Goal: Find specific page/section: Find specific page/section

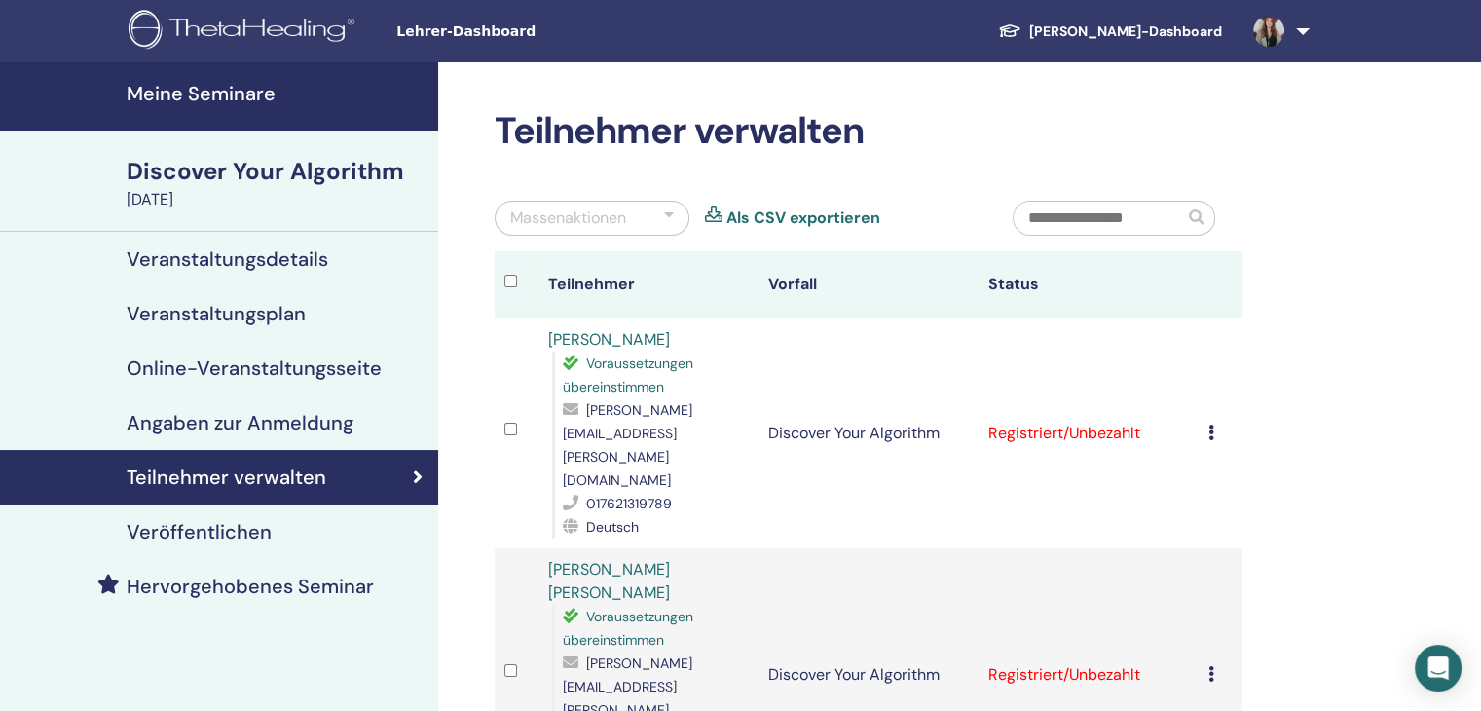
click at [228, 534] on h4 "Veröffentlichen" at bounding box center [199, 531] width 145 height 23
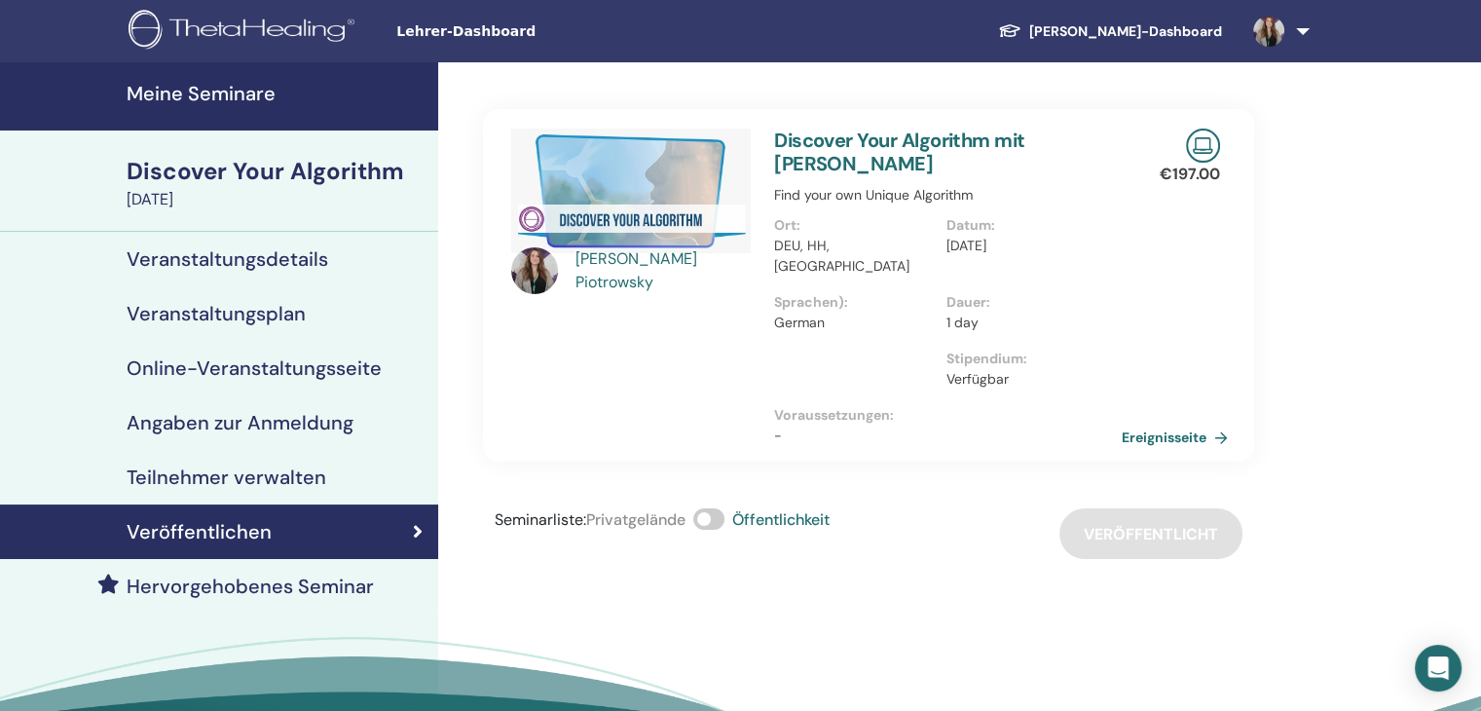
click at [1161, 423] on link "Ereignisseite" at bounding box center [1178, 437] width 114 height 29
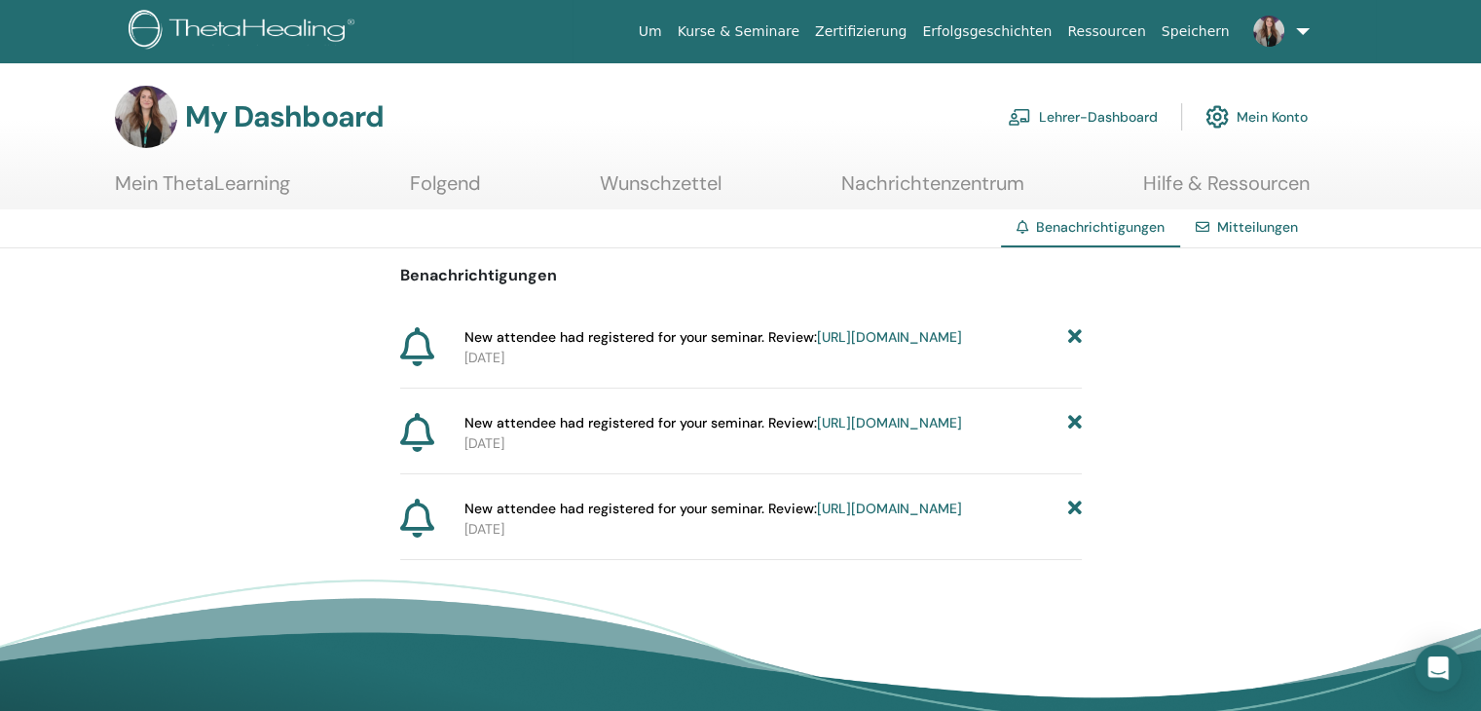
click at [843, 346] on link "https://member.thetahealing.com/instructor/seminar/376546/attendees" at bounding box center [889, 337] width 145 height 18
